Goal: Information Seeking & Learning: Learn about a topic

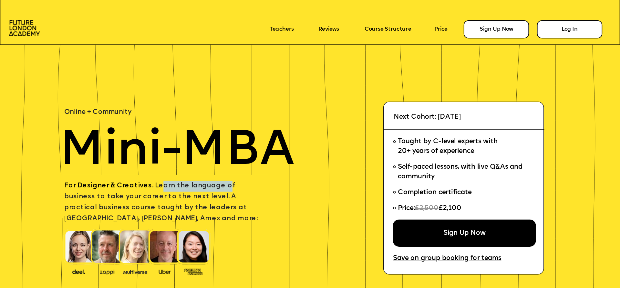
drag, startPoint x: 158, startPoint y: 188, endPoint x: 221, endPoint y: 188, distance: 62.9
click at [221, 188] on span "For Designer & Creatives. L earn the language of business to take your career t…" at bounding box center [160, 202] width 193 height 39
click at [234, 191] on p "For Designer & Creatives. L earn the language of business to take your career t…" at bounding box center [164, 203] width 201 height 44
drag, startPoint x: 103, startPoint y: 198, endPoint x: 163, endPoint y: 198, distance: 59.7
click at [158, 198] on span "For Designer & Creatives. L earn the language of business to take your career t…" at bounding box center [160, 202] width 193 height 39
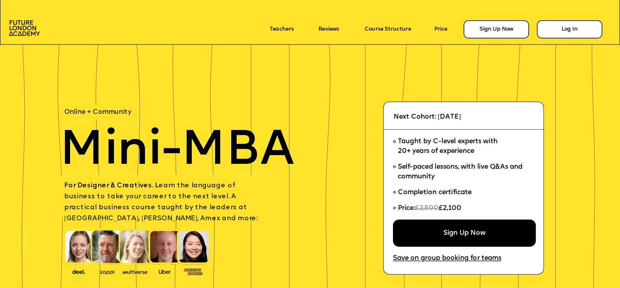
click at [168, 198] on span "For Designer & Creatives. L earn the language of business to take your career t…" at bounding box center [160, 202] width 193 height 39
drag, startPoint x: 453, startPoint y: 143, endPoint x: 495, endPoint y: 142, distance: 42.6
click at [495, 142] on span "Taught by C-level experts with 20+ years of experience" at bounding box center [448, 147] width 100 height 16
drag, startPoint x: 434, startPoint y: 142, endPoint x: 453, endPoint y: 142, distance: 18.1
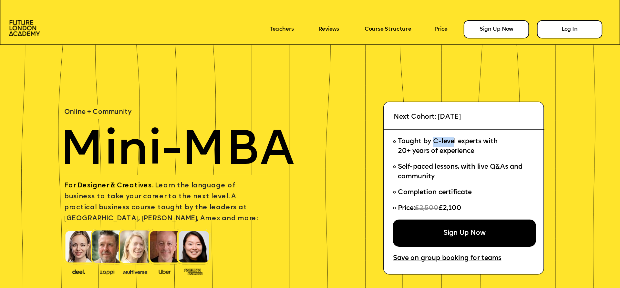
click at [453, 142] on span "Taught by C-level experts with 20+ years of experience" at bounding box center [448, 147] width 100 height 16
click at [427, 152] on span "Taught by C-level experts with 20+ years of experience" at bounding box center [448, 147] width 100 height 16
click at [428, 152] on span "Taught by C-level experts with 20+ years of experience" at bounding box center [448, 147] width 100 height 16
click at [411, 170] on span "Self-paced lessons, with live Q&As and community" at bounding box center [461, 172] width 127 height 16
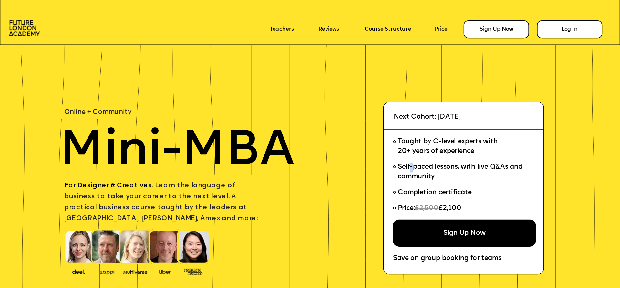
click at [411, 170] on span "Self-paced lessons, with live Q&As and community" at bounding box center [461, 172] width 127 height 16
click at [496, 165] on span "Self-paced lessons, with live Q&As and community" at bounding box center [461, 172] width 127 height 16
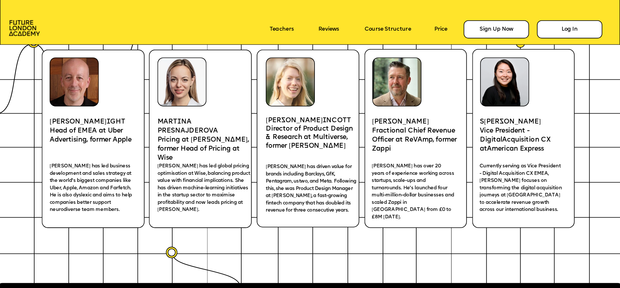
scroll to position [1342, 0]
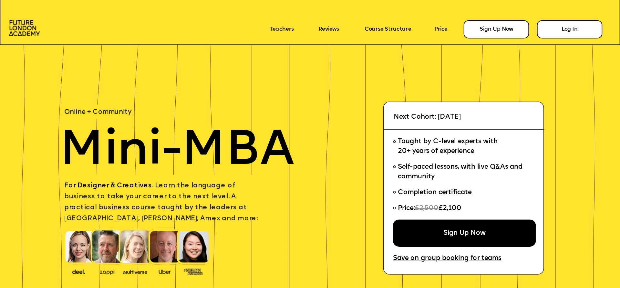
scroll to position [1342, 0]
